Goal: Task Accomplishment & Management: Use online tool/utility

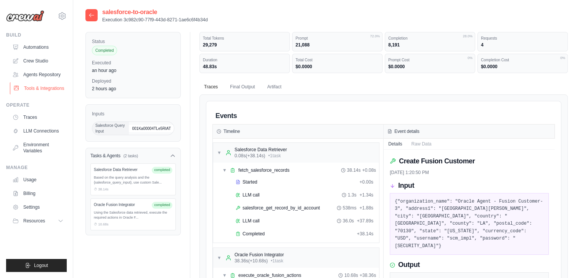
click at [33, 84] on link "Tools & Integrations" at bounding box center [39, 88] width 58 height 12
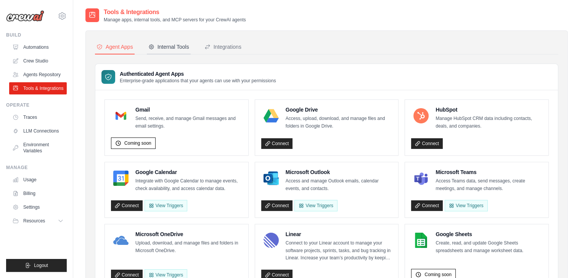
click at [178, 48] on div "Internal Tools" at bounding box center [168, 47] width 41 height 8
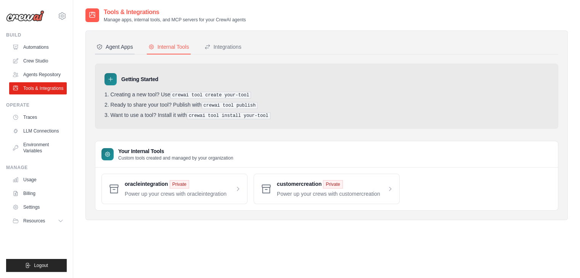
click at [131, 46] on div "Agent Apps" at bounding box center [114, 47] width 37 height 8
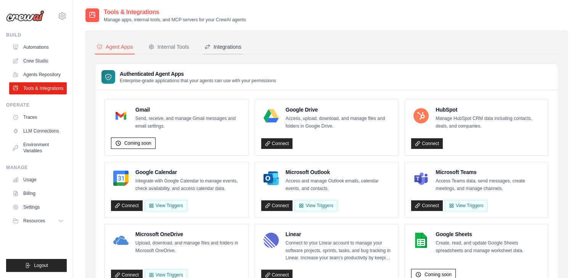
click at [220, 42] on button "Integrations" at bounding box center [223, 47] width 40 height 14
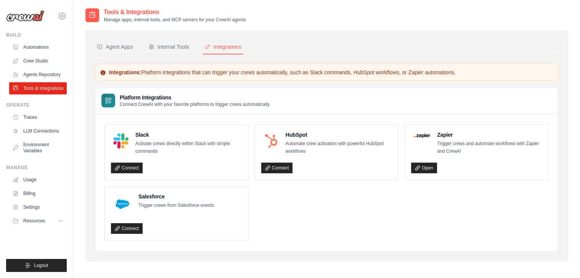
click at [183, 54] on div "Agent Apps Internal Tools Integrations Authenticated Agent Apps Enterprise-grad…" at bounding box center [326, 146] width 463 height 212
click at [178, 50] on div "Internal Tools" at bounding box center [168, 47] width 41 height 8
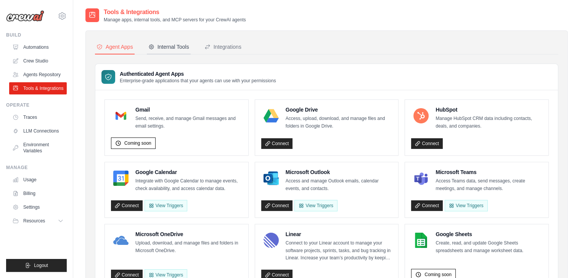
drag, startPoint x: 170, startPoint y: 55, endPoint x: 167, endPoint y: 46, distance: 9.4
click at [167, 46] on div "Internal Tools" at bounding box center [168, 47] width 41 height 8
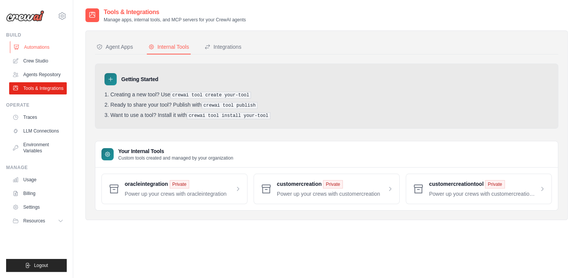
click at [46, 47] on link "Automations" at bounding box center [39, 47] width 58 height 12
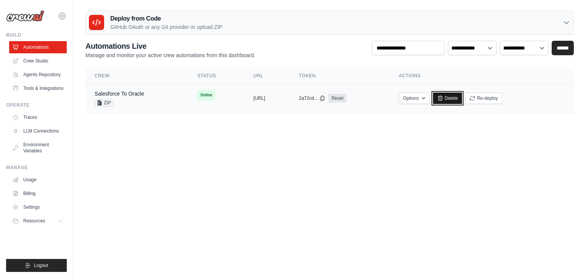
click at [462, 95] on link "Delete" at bounding box center [447, 98] width 29 height 11
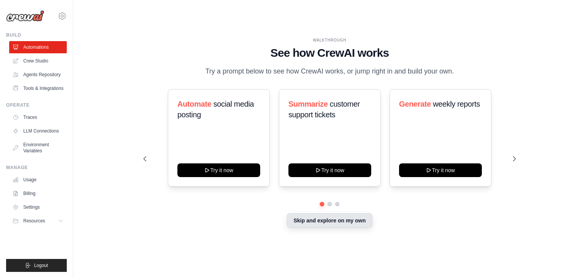
click at [315, 220] on button "Skip and explore on my own" at bounding box center [329, 220] width 85 height 14
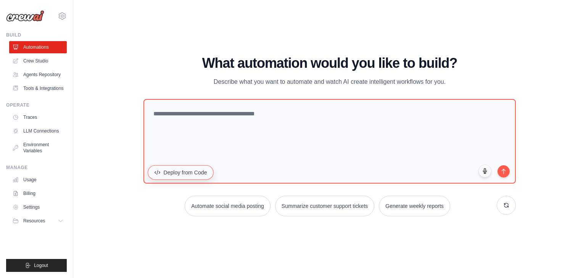
click at [180, 171] on button "Deploy from Code" at bounding box center [181, 172] width 66 height 14
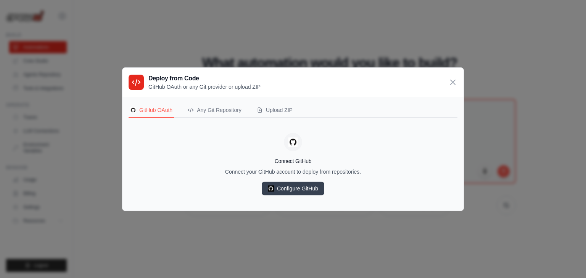
click at [274, 102] on div "GitHub OAuth Any Git Repository Upload ZIP Connect GitHub Connect your GitHub a…" at bounding box center [292, 154] width 341 height 114
click at [272, 107] on div "Upload ZIP" at bounding box center [275, 110] width 36 height 8
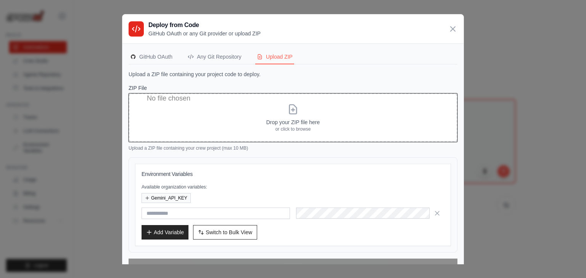
click at [276, 118] on input "ZIP File" at bounding box center [292, 117] width 329 height 49
type input "**********"
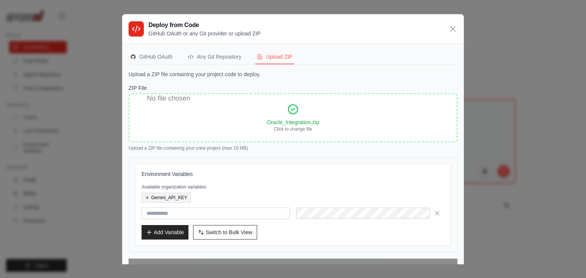
click at [179, 197] on button "Gemini_API_KEY" at bounding box center [165, 198] width 49 height 10
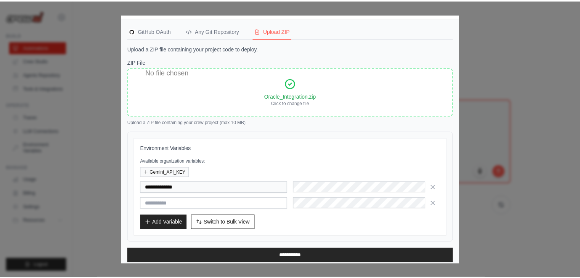
scroll to position [30, 0]
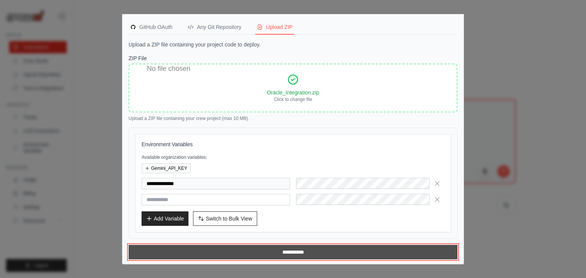
click at [239, 253] on input "**********" at bounding box center [292, 252] width 329 height 14
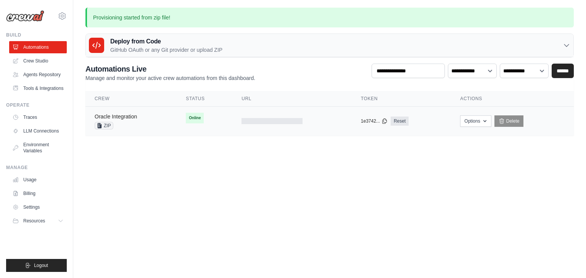
click at [124, 114] on link "Oracle Integration" at bounding box center [116, 117] width 42 height 6
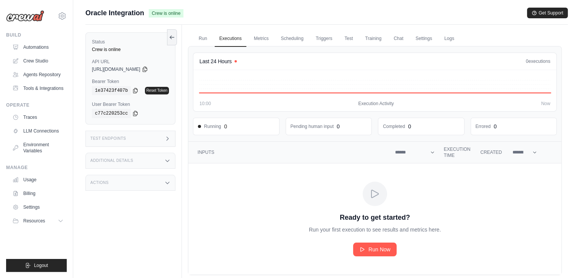
scroll to position [20, 0]
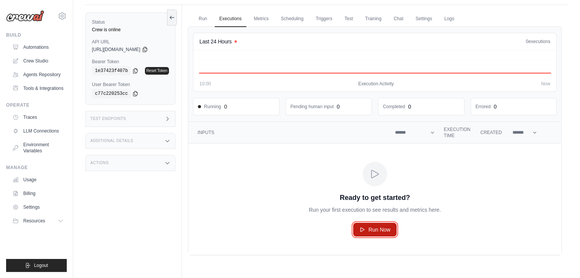
click at [364, 228] on icon "Crew executions table" at bounding box center [362, 230] width 6 height 6
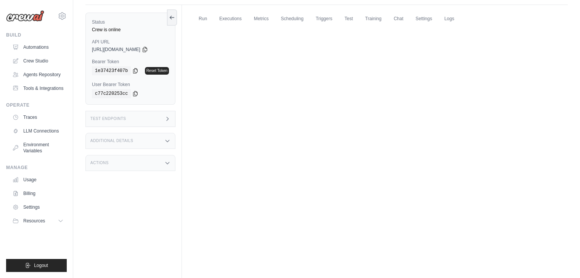
scroll to position [0, 0]
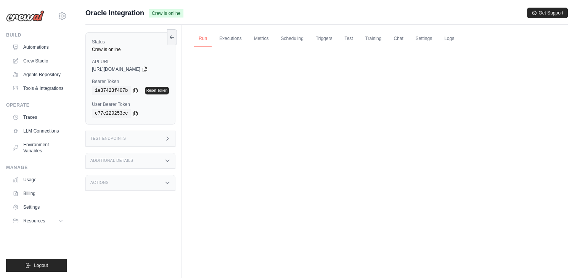
click at [206, 40] on link "Run" at bounding box center [203, 39] width 18 height 16
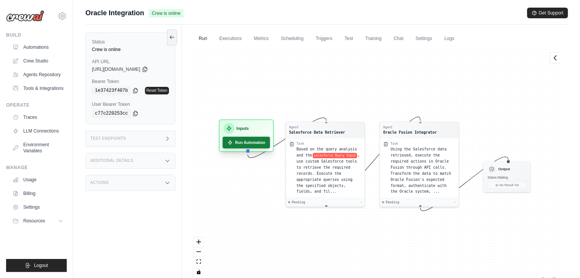
click at [241, 140] on button "Run Automation" at bounding box center [247, 143] width 48 height 12
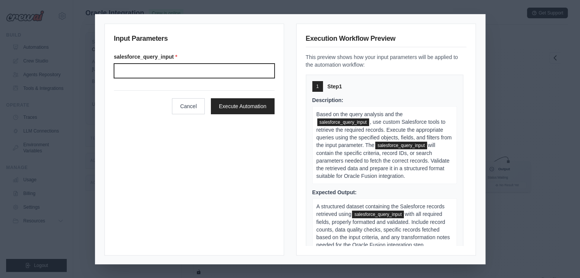
click at [202, 71] on input "Salesforce query input" at bounding box center [194, 71] width 160 height 14
paste input "**********"
type input "**********"
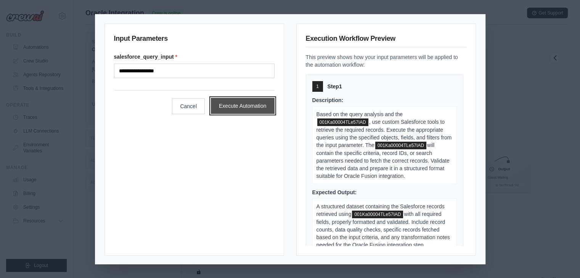
click at [229, 109] on button "Execute Automation" at bounding box center [243, 106] width 64 height 16
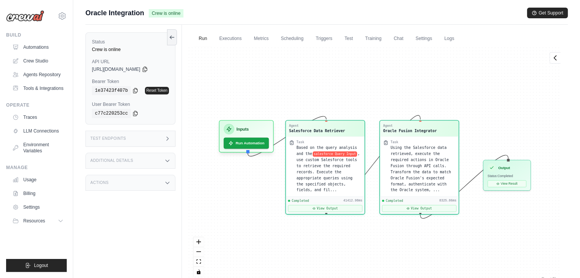
scroll to position [1279, 0]
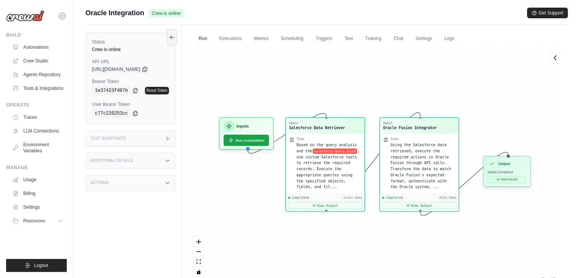
click at [503, 180] on button "View Result" at bounding box center [506, 179] width 39 height 7
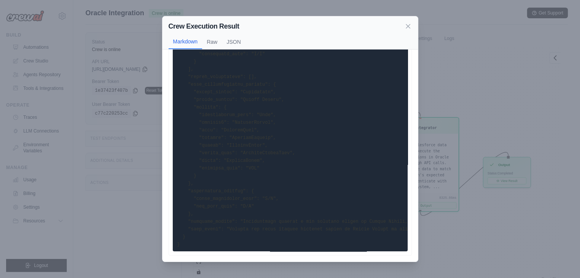
scroll to position [0, 0]
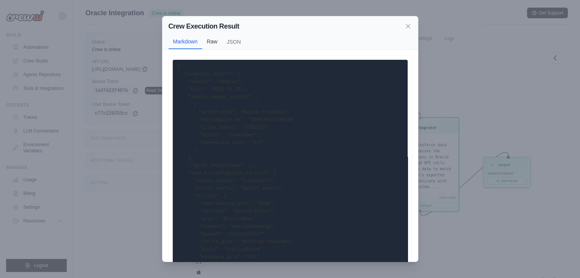
click at [213, 40] on button "Raw" at bounding box center [212, 41] width 20 height 14
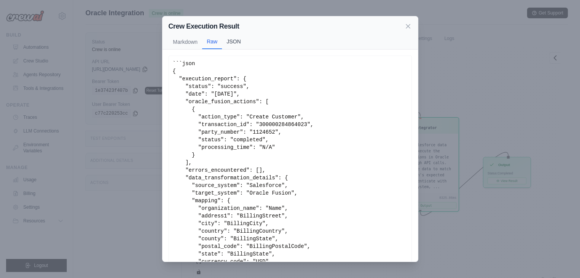
click at [236, 40] on button "JSON" at bounding box center [233, 41] width 23 height 14
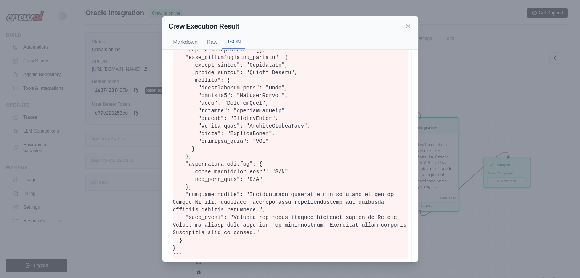
scroll to position [139, 0]
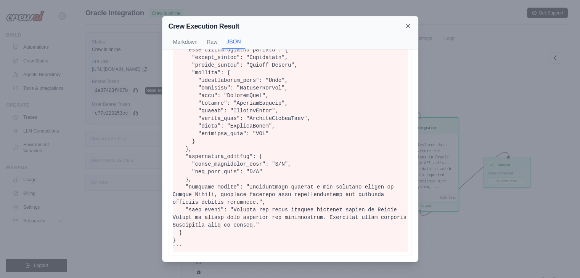
click at [405, 27] on icon at bounding box center [408, 26] width 8 height 8
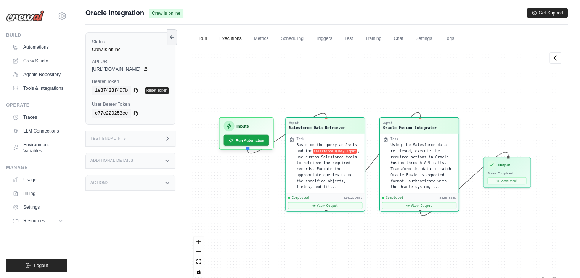
click at [234, 39] on link "Executions" at bounding box center [231, 39] width 32 height 16
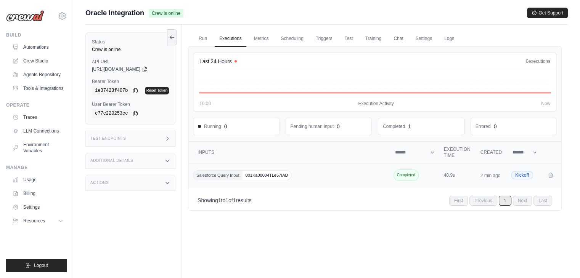
click at [229, 172] on span "Salesforce Query Input" at bounding box center [217, 175] width 49 height 9
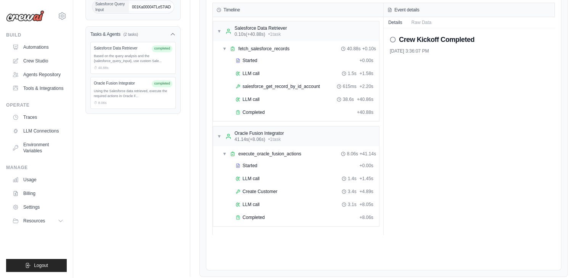
scroll to position [122, 0]
click at [245, 217] on span "Completed" at bounding box center [253, 217] width 22 height 6
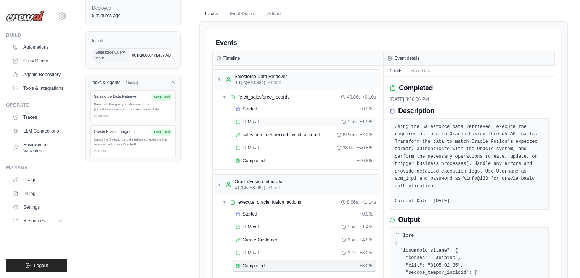
scroll to position [69, 0]
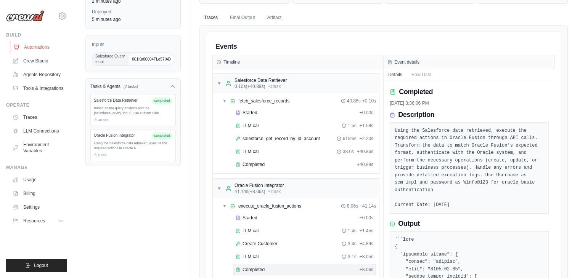
click at [49, 47] on link "Automations" at bounding box center [39, 47] width 58 height 12
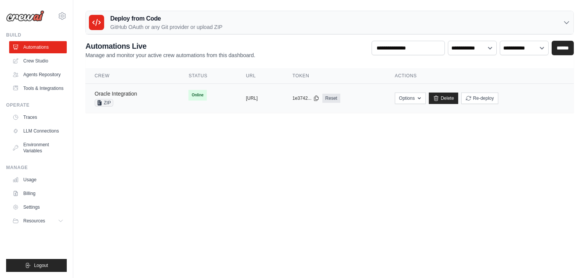
click at [132, 91] on link "Oracle Integration" at bounding box center [116, 94] width 42 height 6
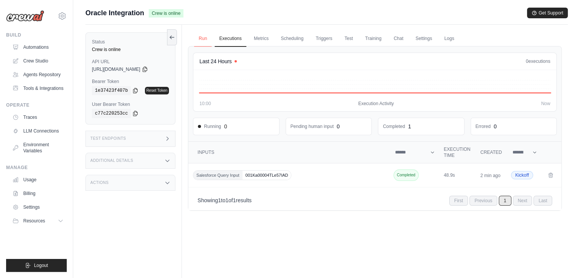
click at [206, 36] on link "Run" at bounding box center [203, 39] width 18 height 16
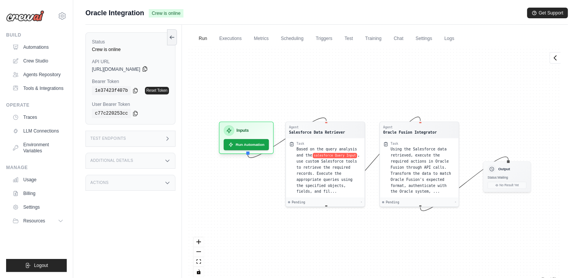
click at [147, 68] on icon at bounding box center [145, 69] width 4 height 5
click at [132, 90] on icon at bounding box center [135, 90] width 6 height 6
click at [17, 18] on img at bounding box center [25, 15] width 38 height 11
click at [37, 91] on link "Tools & Integrations" at bounding box center [39, 88] width 58 height 12
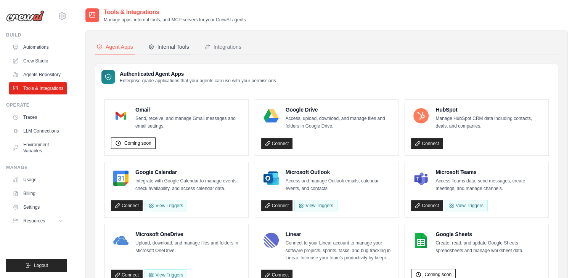
click at [157, 44] on div "Internal Tools" at bounding box center [168, 47] width 41 height 8
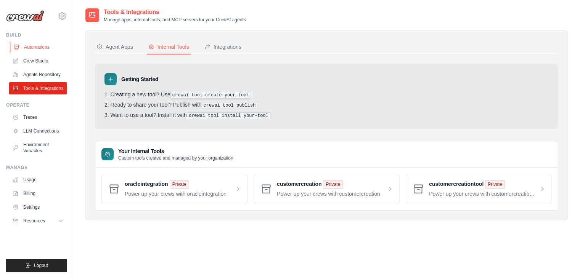
click at [44, 48] on link "Automations" at bounding box center [39, 47] width 58 height 12
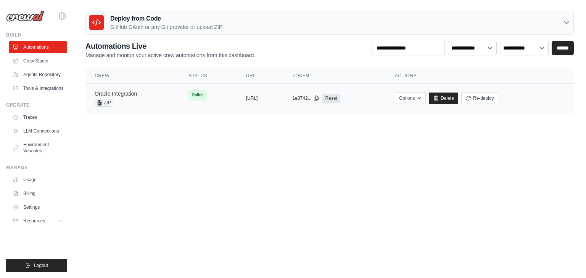
click at [127, 91] on link "Oracle Integration" at bounding box center [116, 94] width 42 height 6
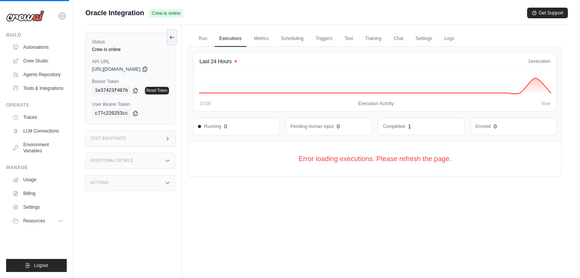
click at [114, 138] on h3 "Test Endpoints" at bounding box center [108, 138] width 36 height 5
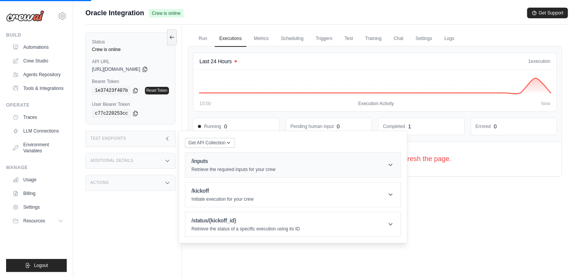
click at [312, 168] on header "/inputs Retrieve the required inputs for your crew" at bounding box center [292, 165] width 215 height 24
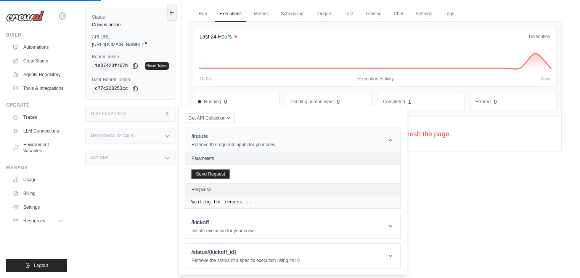
scroll to position [32, 0]
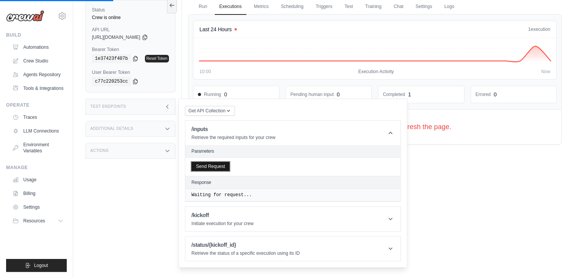
click at [224, 165] on button "Send Request" at bounding box center [210, 166] width 38 height 9
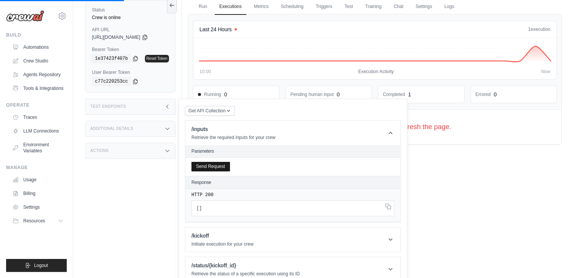
scroll to position [41, 0]
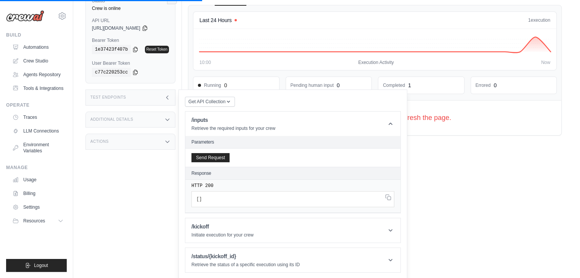
click at [486, 173] on div "Run Executions Metrics Scheduling Triggers Test Training Chat Settings Logs Las…" at bounding box center [375, 123] width 386 height 278
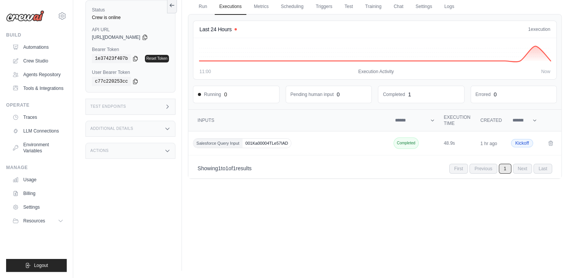
scroll to position [0, 0]
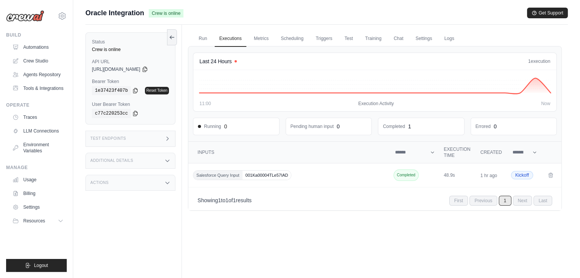
click at [110, 137] on h3 "Test Endpoints" at bounding box center [108, 138] width 36 height 5
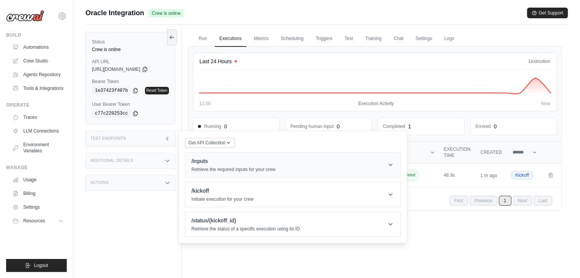
click at [297, 159] on header "/inputs Retrieve the required inputs for your crew" at bounding box center [292, 165] width 215 height 24
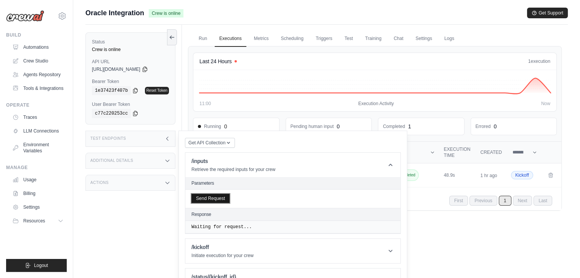
click at [217, 197] on button "Send Request" at bounding box center [210, 198] width 38 height 9
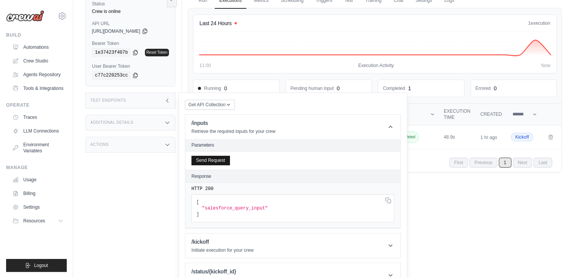
scroll to position [53, 0]
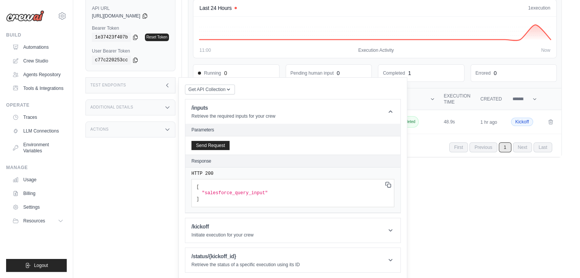
click at [387, 186] on icon at bounding box center [388, 185] width 6 height 6
